Goal: Complete application form

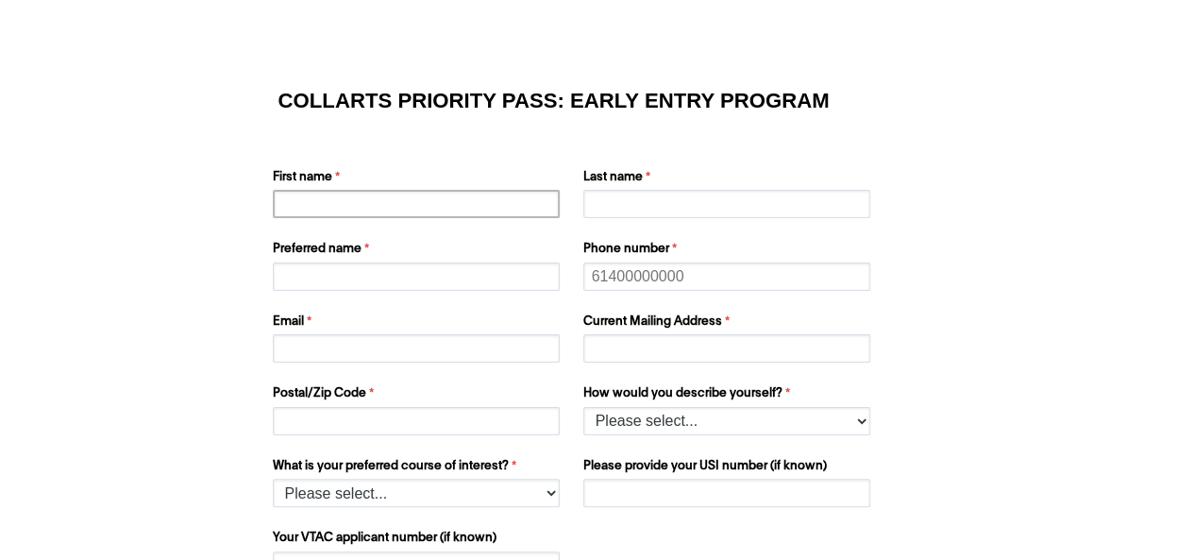
click at [429, 194] on input "First name" at bounding box center [416, 204] width 287 height 28
type input "[PERSON_NAME]"
click at [680, 199] on input "Last name" at bounding box center [727, 204] width 287 height 28
type input "Njanjari"
click at [422, 284] on input "Preferred name" at bounding box center [416, 276] width 287 height 28
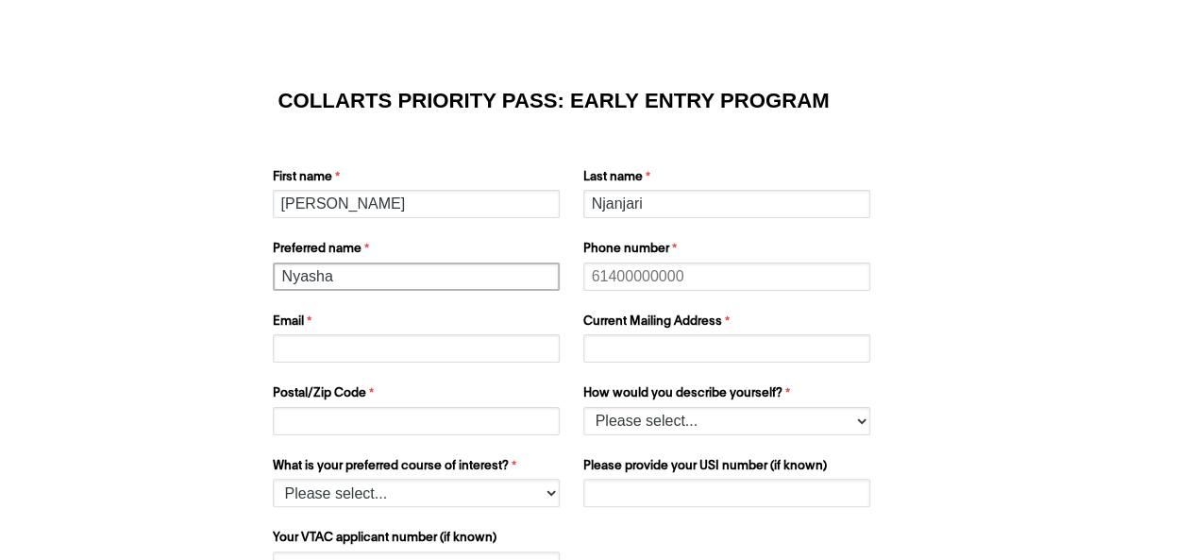
type input "Nyasha"
click at [354, 360] on input "Email" at bounding box center [416, 348] width 287 height 28
type input "[EMAIL_ADDRESS][DOMAIN_NAME]"
click at [702, 277] on input "Phone number" at bounding box center [727, 276] width 287 height 28
click at [421, 419] on input "Postal/Zip Code" at bounding box center [416, 421] width 287 height 28
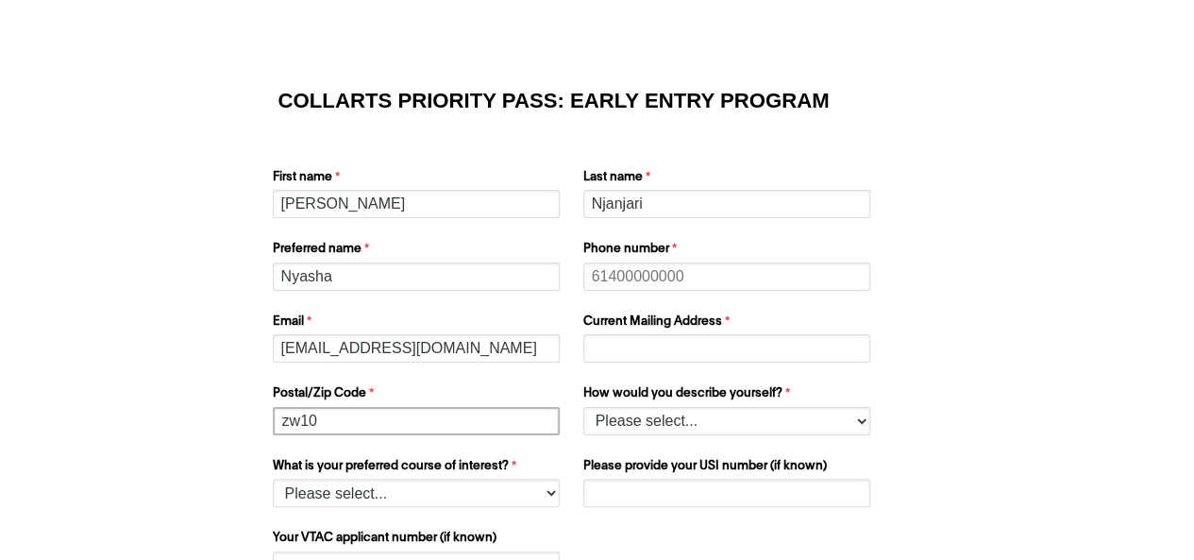
type input "zw10"
click at [559, 498] on div "What is your preferred course of interest? Please select... 2D Animation Acting…" at bounding box center [418, 482] width 307 height 59
click at [551, 497] on select "Please select... 2D Animation Acting Audio Engineering Comedy Digital & Social …" at bounding box center [416, 493] width 287 height 28
